Goal: Communication & Community: Participate in discussion

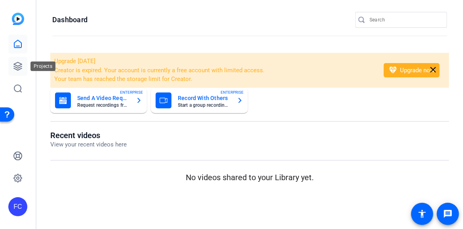
click at [21, 65] on icon at bounding box center [18, 66] width 10 height 10
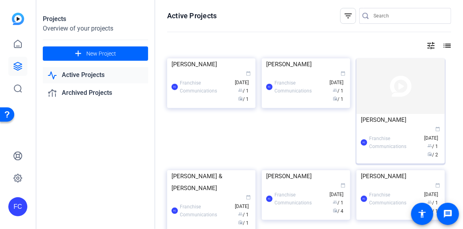
click at [400, 94] on img at bounding box center [401, 85] width 88 height 55
click at [400, 94] on div "Projects Overview of your projects add New Project Active Projects Archived Pro…" at bounding box center [249, 114] width 427 height 229
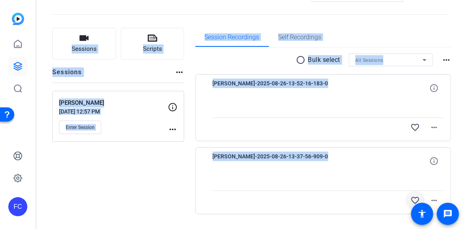
scroll to position [50, 0]
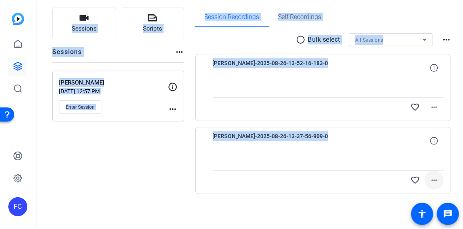
click at [431, 181] on mat-icon "more_horiz" at bounding box center [434, 180] width 10 height 10
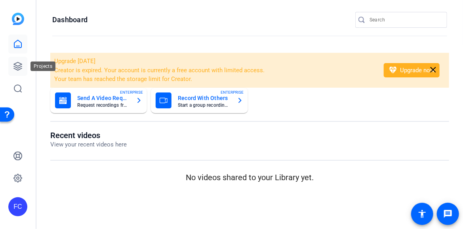
click at [21, 65] on icon at bounding box center [18, 66] width 10 height 10
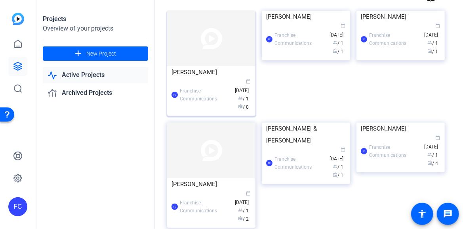
scroll to position [79, 0]
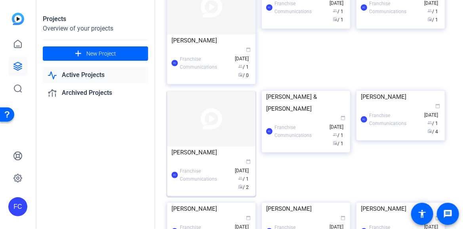
click at [220, 146] on img at bounding box center [211, 118] width 88 height 55
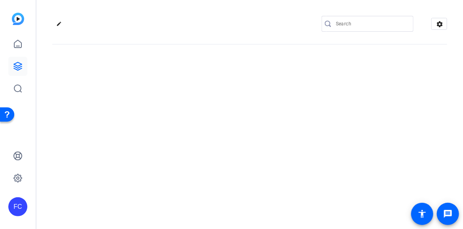
click at [220, 155] on div "edit settings" at bounding box center [249, 114] width 427 height 229
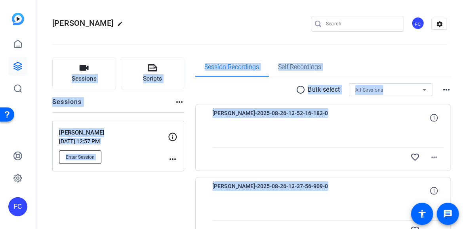
click at [76, 156] on span "Enter Session" at bounding box center [80, 157] width 29 height 6
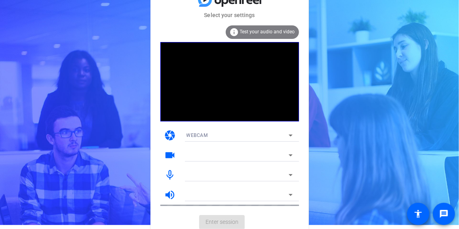
scroll to position [7, 0]
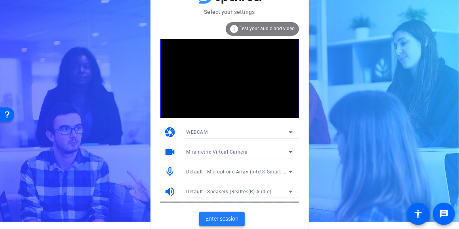
click at [233, 219] on span "Enter session" at bounding box center [222, 218] width 33 height 8
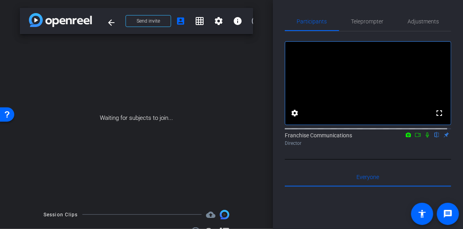
click at [426, 137] on icon at bounding box center [427, 134] width 3 height 5
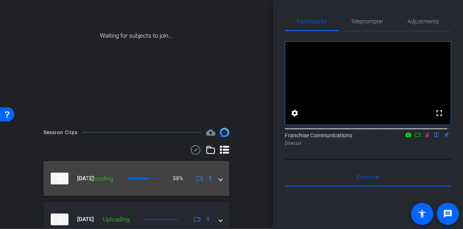
scroll to position [118, 0]
